Goal: Navigation & Orientation: Go to known website

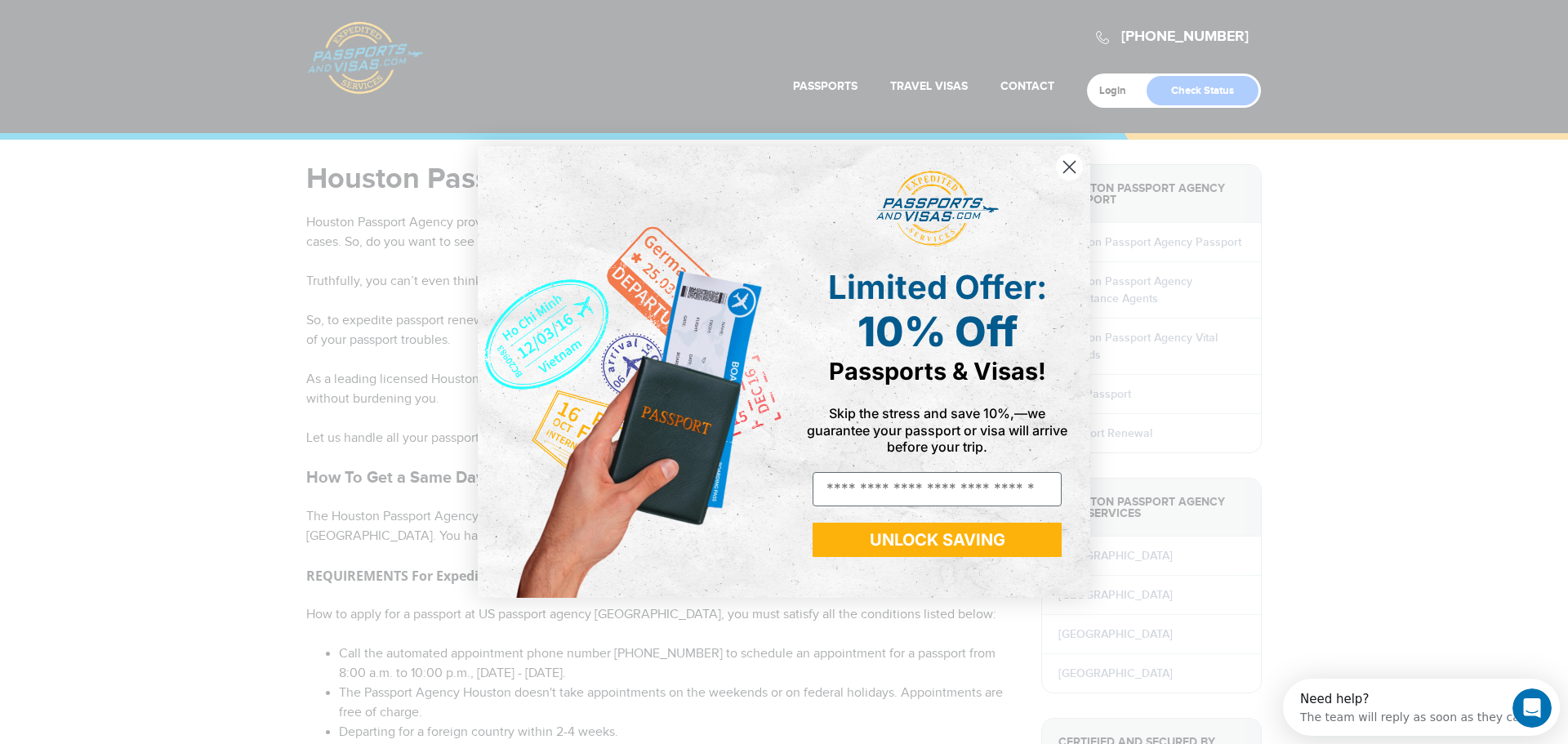
click at [1066, 168] on circle "Close dialog" at bounding box center [1069, 167] width 27 height 27
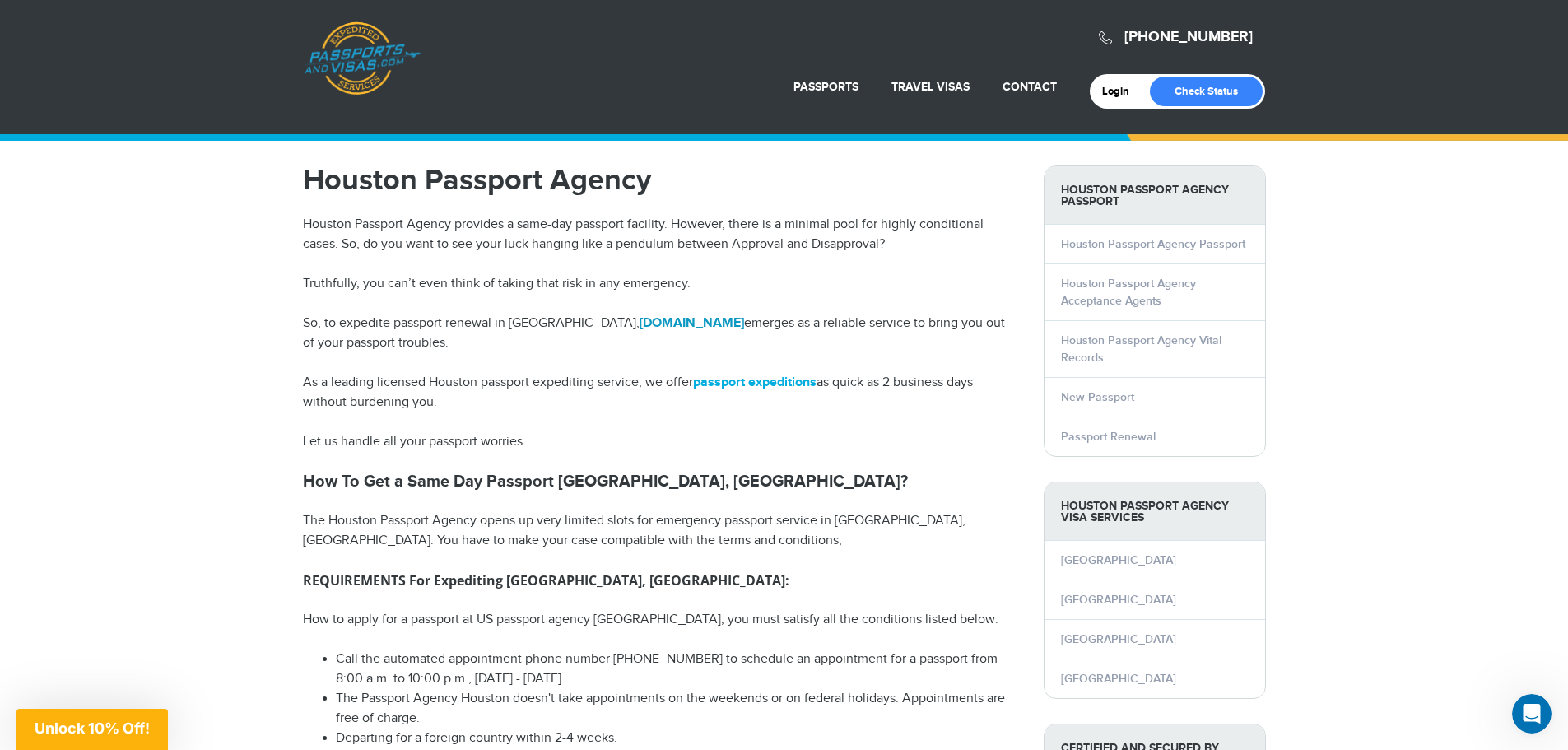
click at [639, 322] on strong "[DOMAIN_NAME]" at bounding box center [692, 323] width 105 height 16
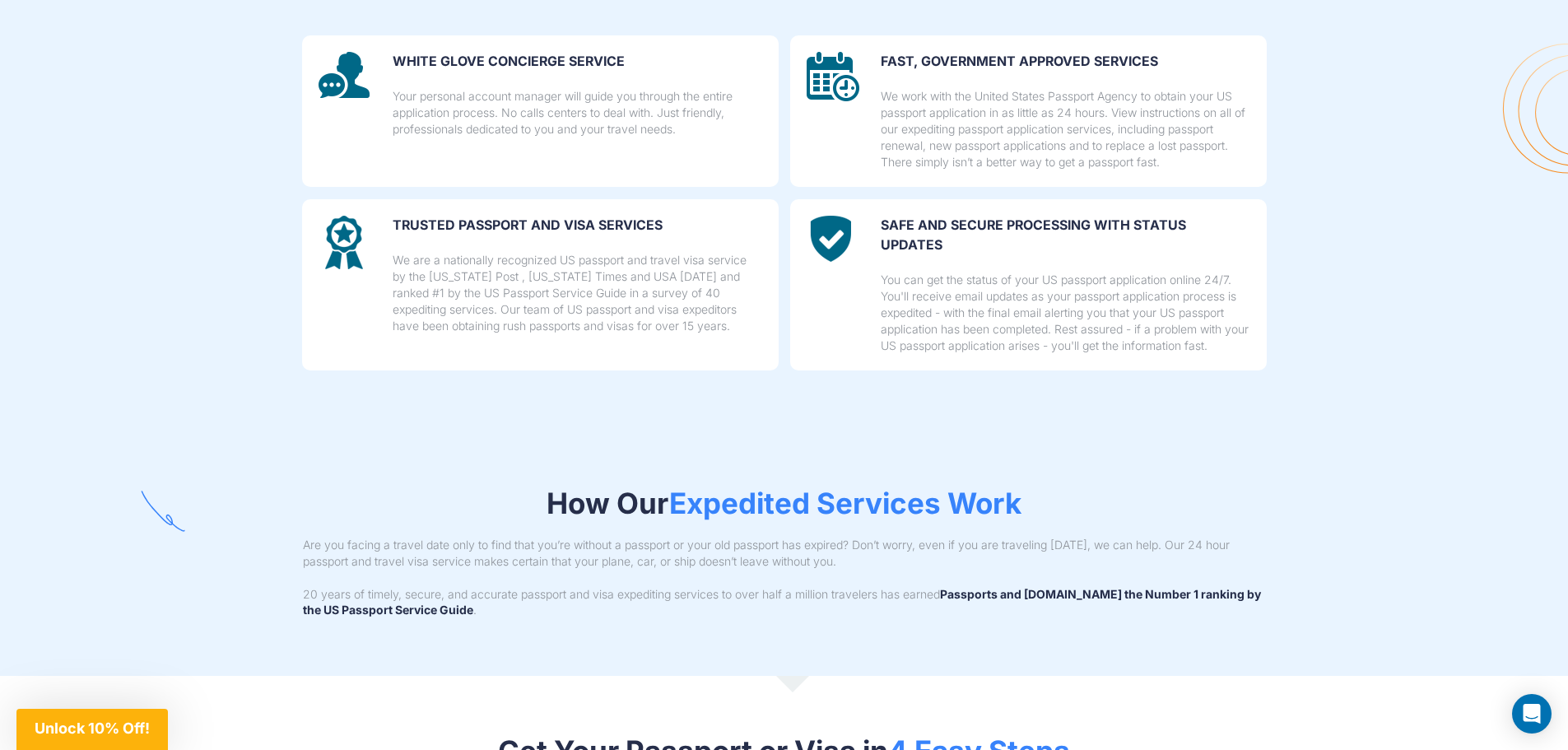
scroll to position [906, 0]
